Goal: Task Accomplishment & Management: Manage account settings

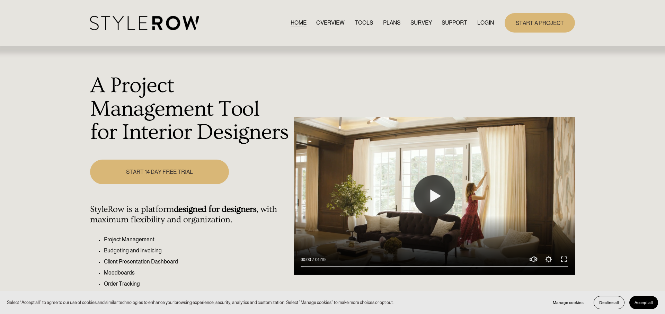
click at [481, 21] on link "LOGIN" at bounding box center [485, 22] width 17 height 9
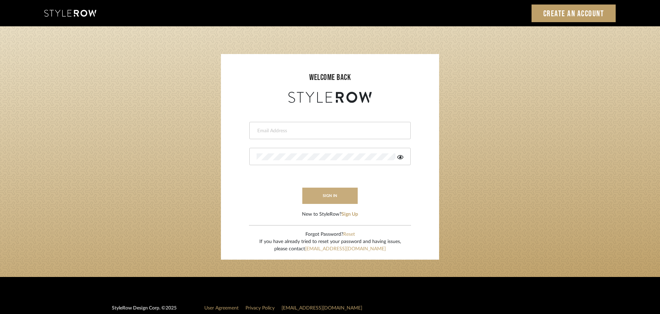
type input "[EMAIL_ADDRESS][DOMAIN_NAME]"
click at [328, 196] on button "sign in" at bounding box center [329, 196] width 55 height 16
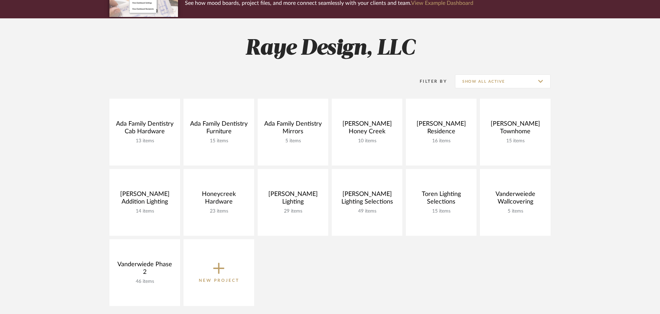
scroll to position [72, 0]
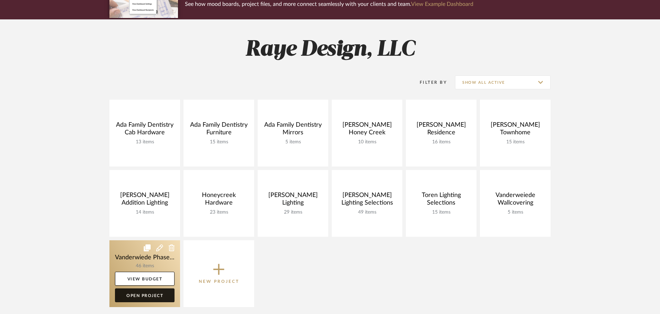
click at [145, 297] on link "Open Project" at bounding box center [145, 295] width 60 height 14
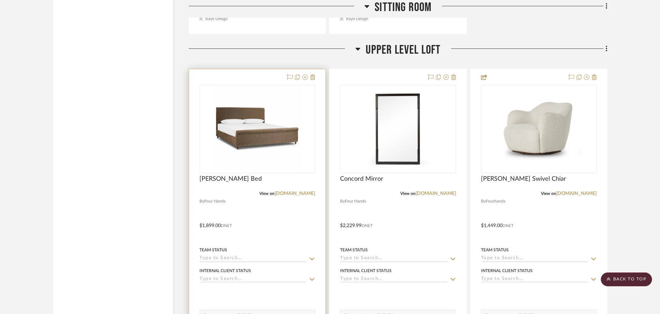
scroll to position [1748, 0]
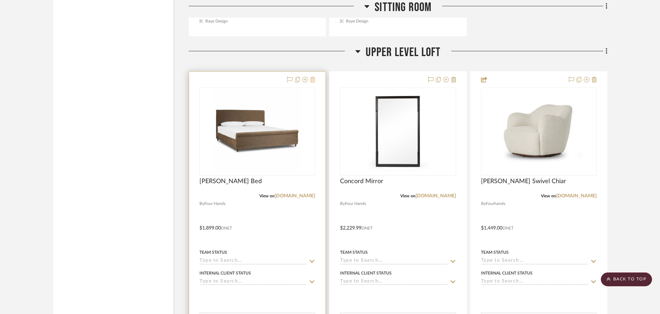
click at [315, 79] on icon at bounding box center [312, 80] width 5 height 6
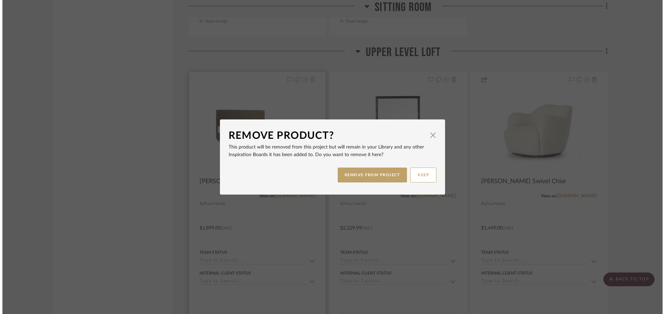
scroll to position [0, 0]
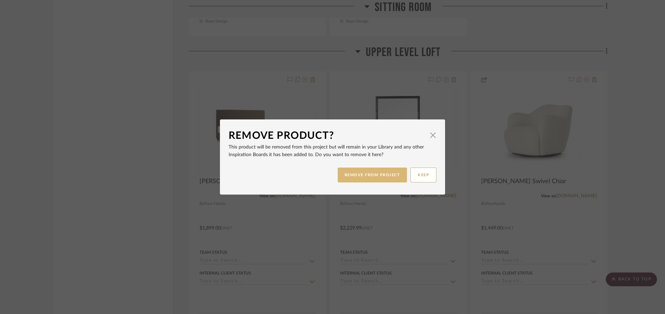
click at [358, 177] on button "REMOVE FROM PROJECT" at bounding box center [373, 175] width 70 height 15
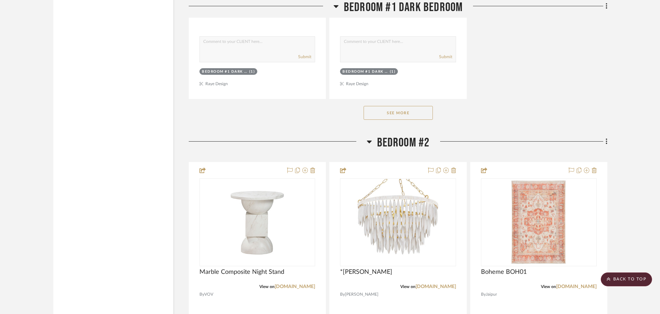
scroll to position [3624, 0]
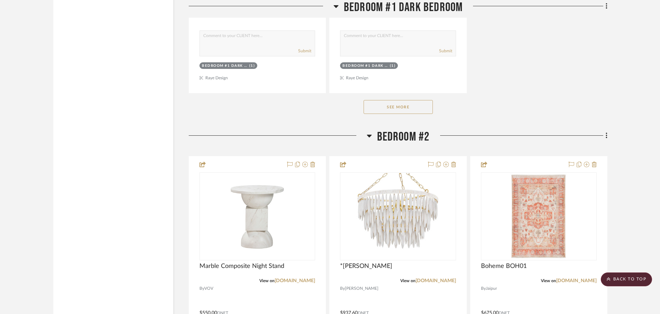
click at [402, 136] on span "Bedroom #2" at bounding box center [403, 136] width 53 height 15
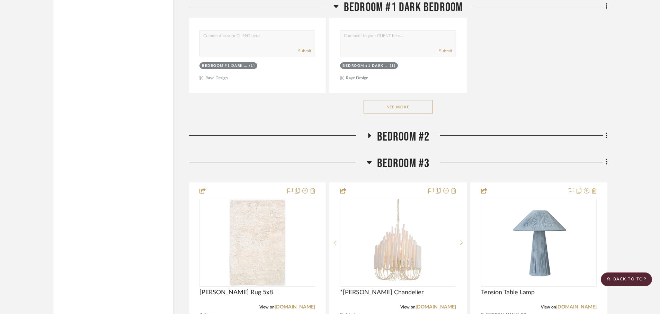
click at [404, 138] on span "Bedroom #2" at bounding box center [403, 136] width 53 height 15
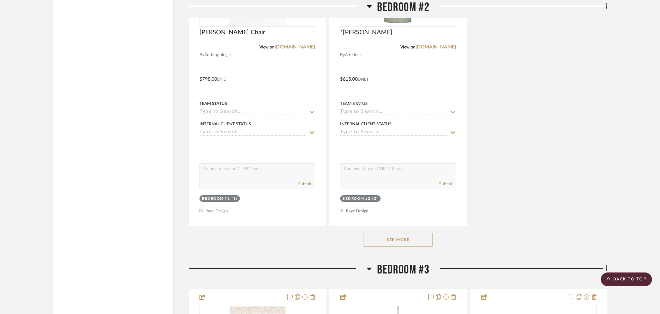
scroll to position [4493, 0]
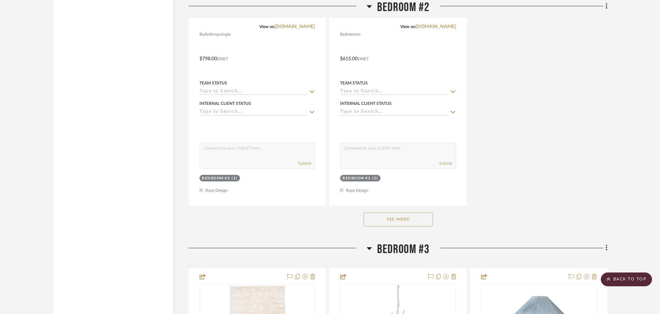
click at [421, 218] on button "See More" at bounding box center [398, 220] width 69 height 14
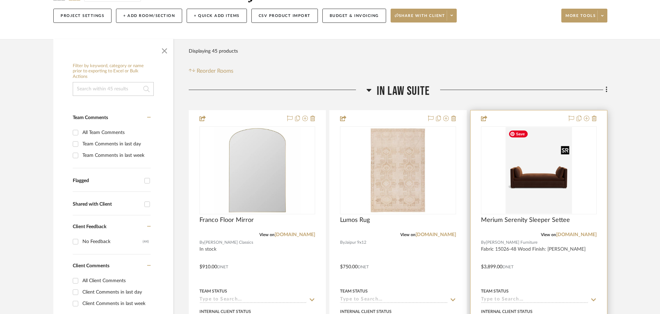
scroll to position [79, 0]
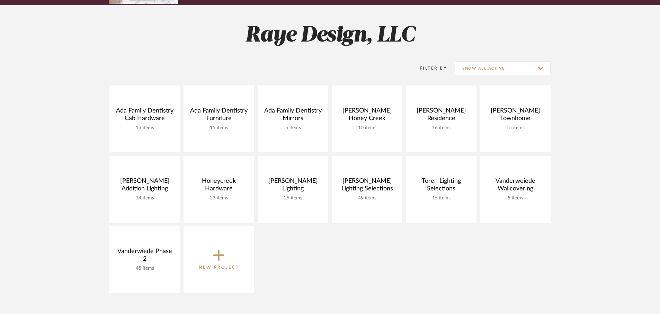
scroll to position [84, 0]
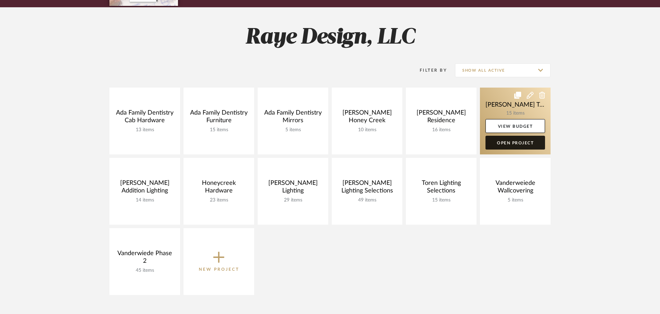
click at [493, 142] on link "Open Project" at bounding box center [515, 143] width 60 height 14
